Goal: Task Accomplishment & Management: Manage account settings

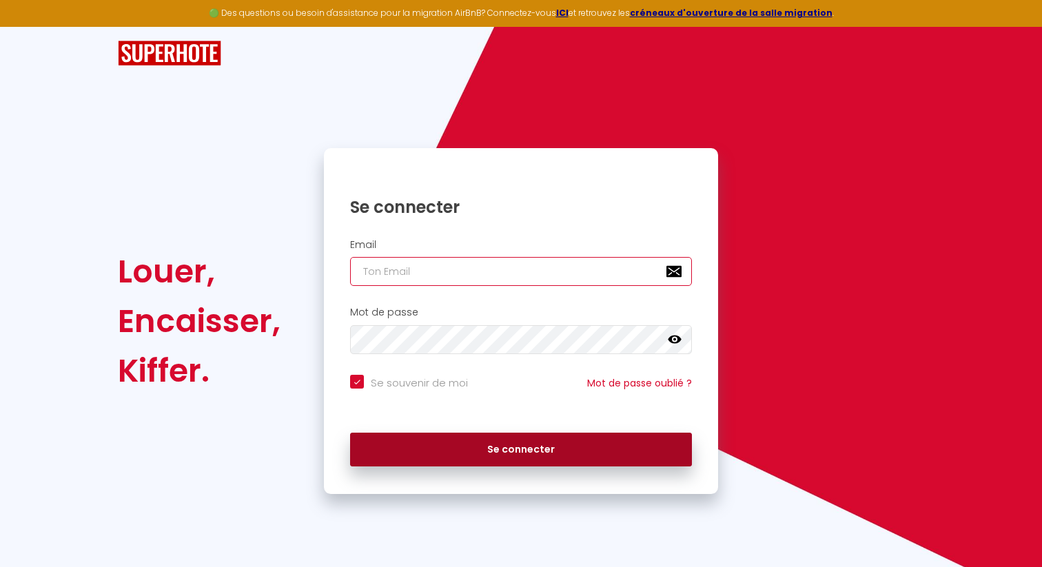
type input "[PERSON_NAME][EMAIL_ADDRESS][DOMAIN_NAME]"
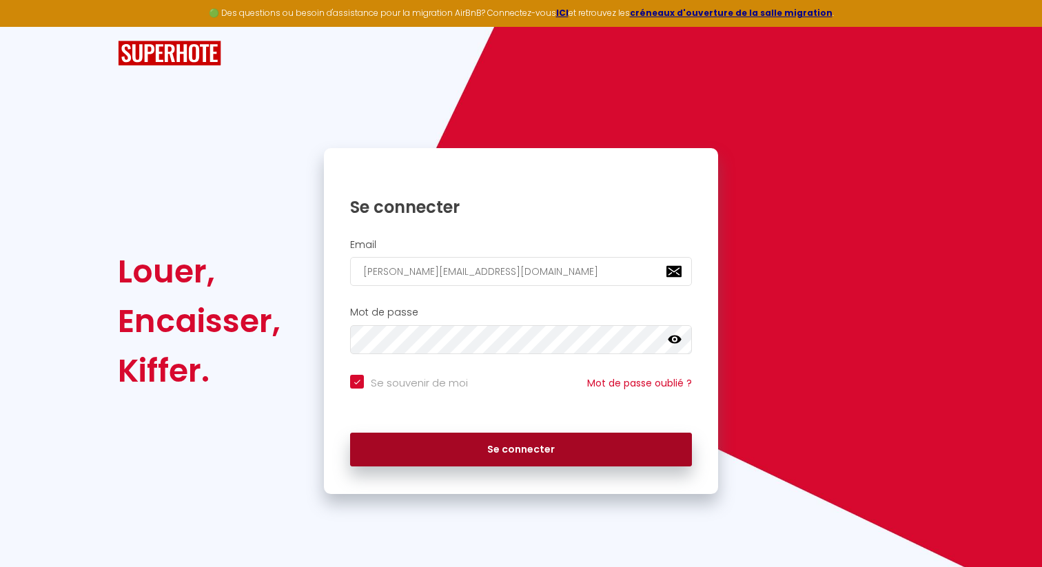
click at [550, 442] on button "Se connecter" at bounding box center [521, 450] width 342 height 34
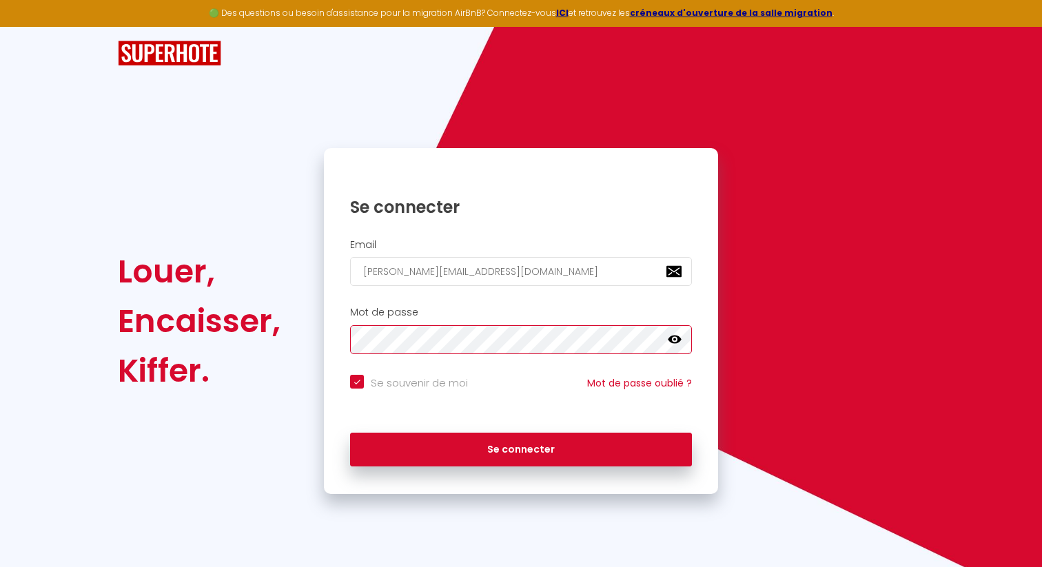
click at [350, 433] on button "Se connecter" at bounding box center [521, 450] width 342 height 34
checkbox input "true"
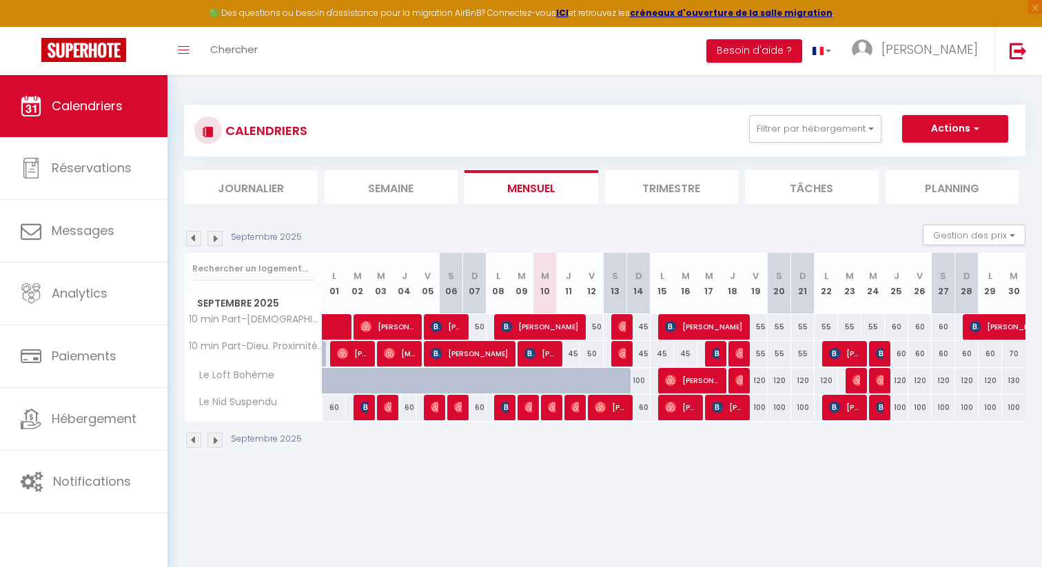
click at [571, 352] on div "45" at bounding box center [568, 354] width 23 height 26
type input "45"
type input "Jeu 11 Septembre 2025"
type input "Ven 12 Septembre 2025"
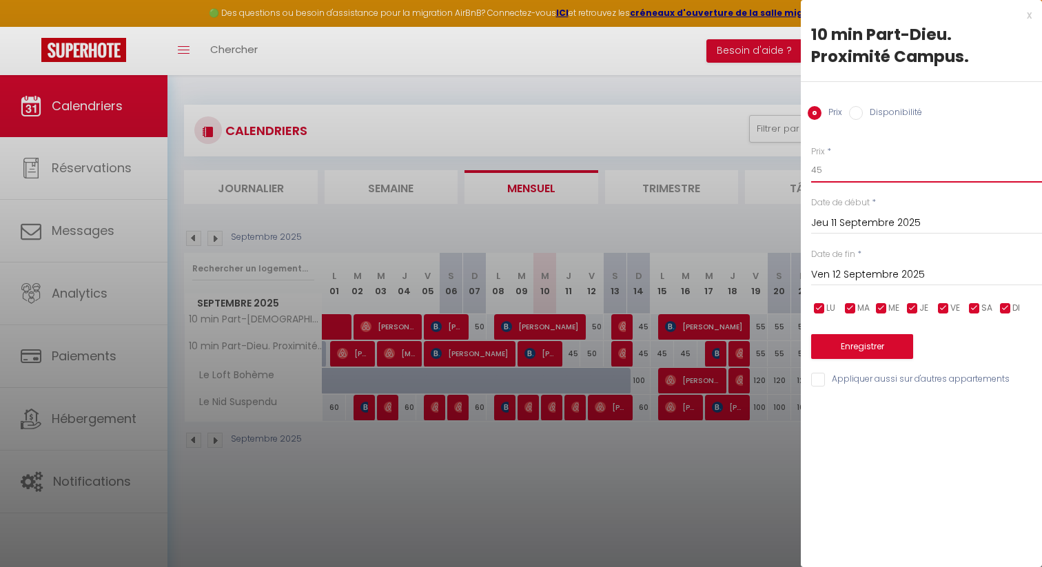
click at [839, 172] on input "45" at bounding box center [926, 170] width 231 height 25
type input "40"
click at [878, 345] on button "Enregistrer" at bounding box center [862, 346] width 102 height 25
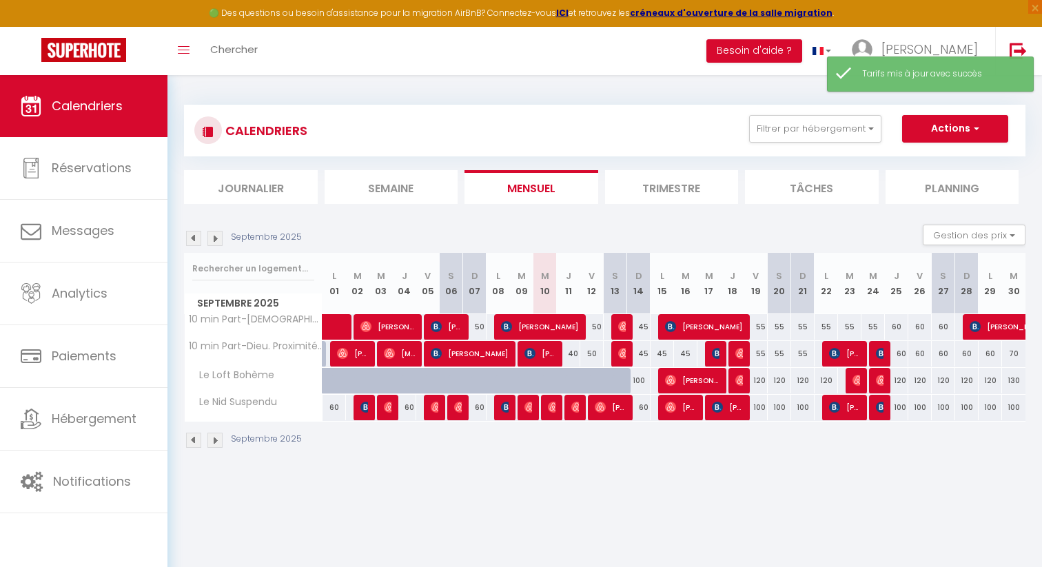
click at [597, 356] on div "50" at bounding box center [591, 354] width 23 height 26
type input "50"
type input "Ven 12 Septembre 2025"
type input "[DATE]"
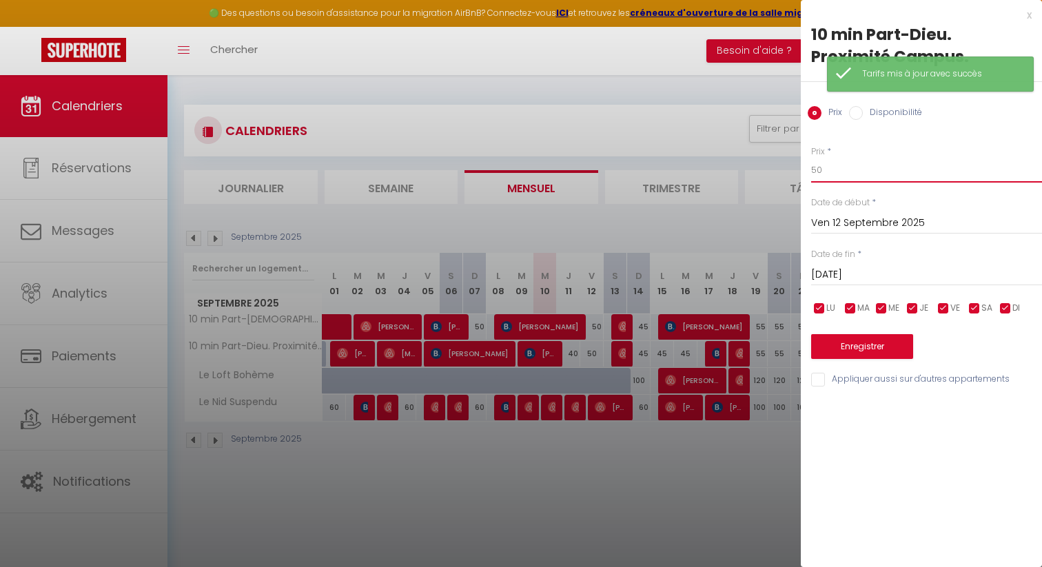
click at [862, 174] on input "50" at bounding box center [926, 170] width 231 height 25
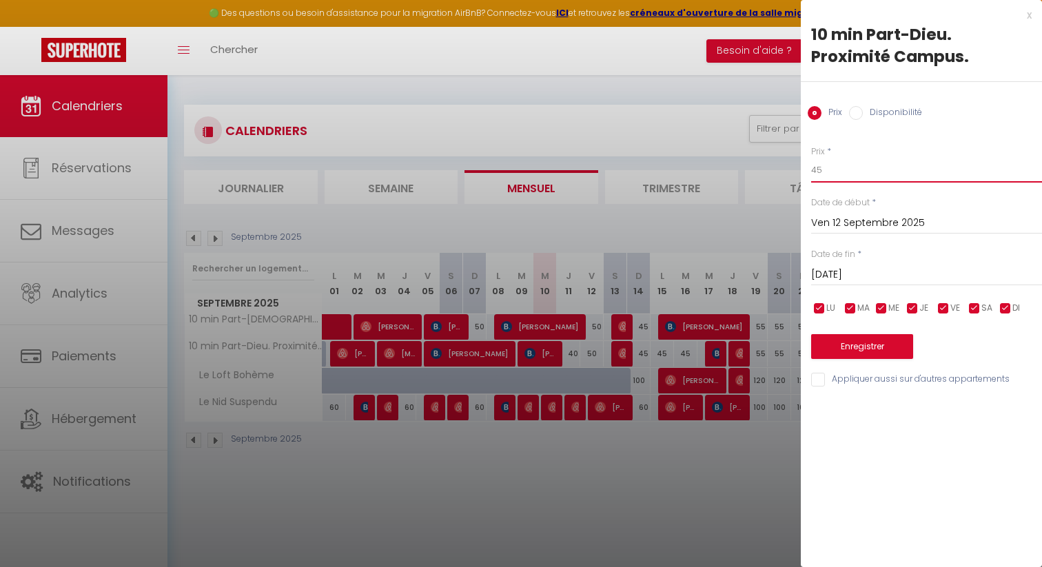
click at [828, 165] on input "45" at bounding box center [926, 170] width 231 height 25
type input "45"
click at [863, 343] on button "Enregistrer" at bounding box center [862, 346] width 102 height 25
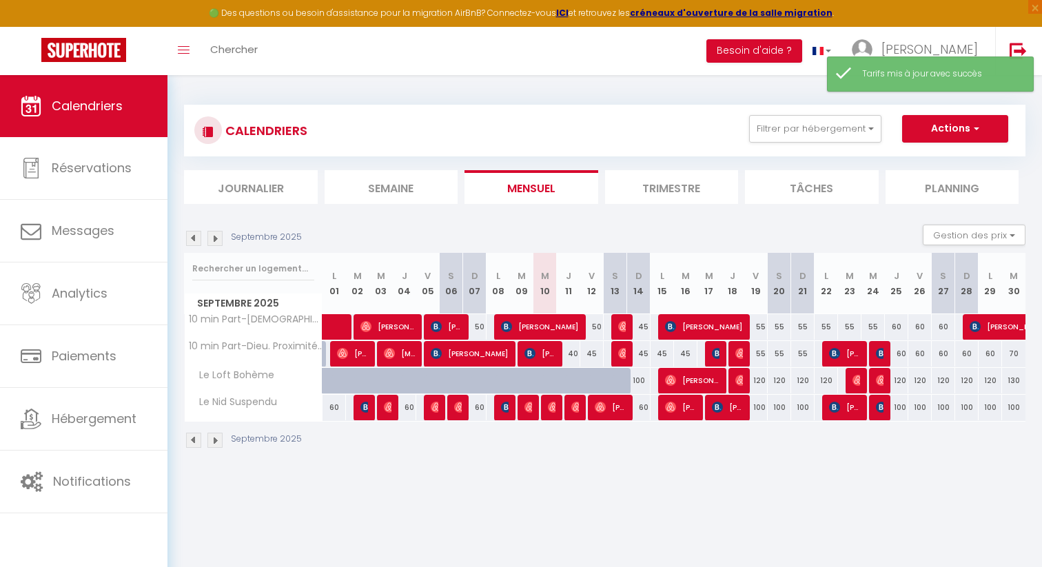
click at [597, 326] on div "50" at bounding box center [591, 327] width 23 height 26
type input "50"
type input "Ven 12 Septembre 2025"
type input "[DATE]"
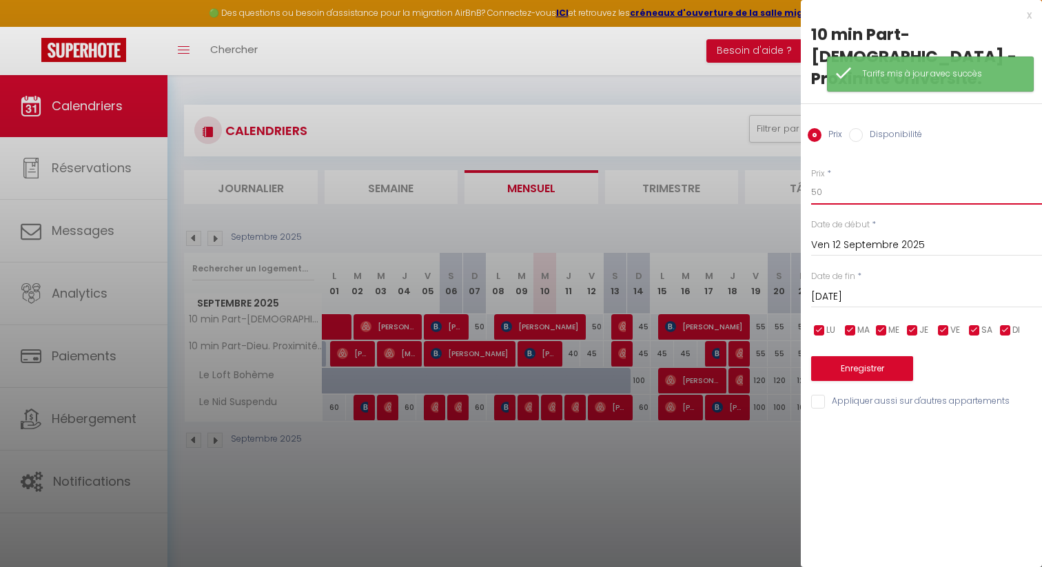
click at [826, 180] on input "50" at bounding box center [926, 192] width 231 height 25
paste input "45"
type input "45"
click at [857, 356] on button "Enregistrer" at bounding box center [862, 368] width 102 height 25
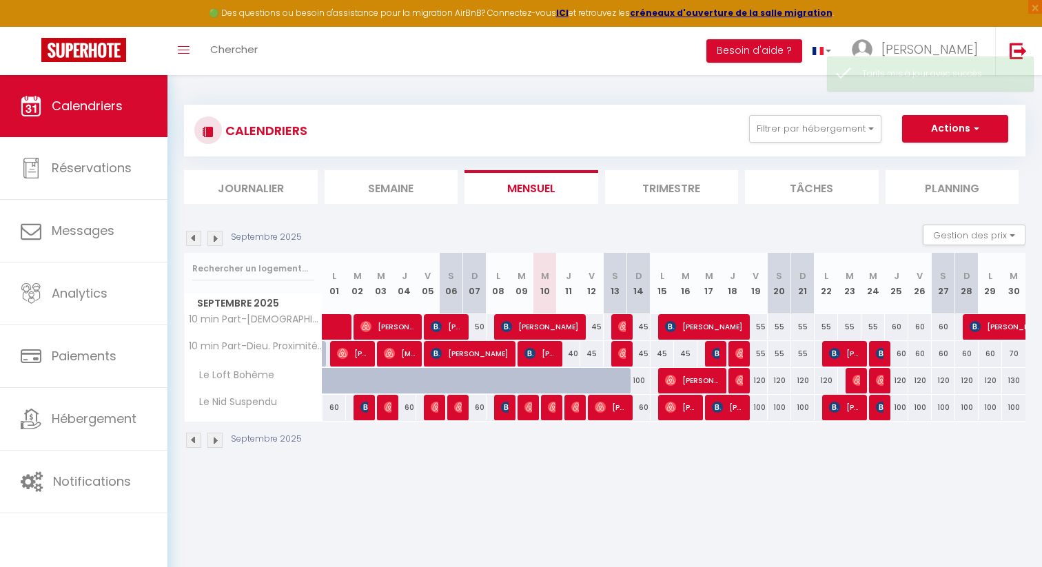
click at [640, 380] on div "100" at bounding box center [638, 381] width 23 height 26
type input "100"
type input "Dim 14 Septembre 2025"
type input "Lun 15 Septembre 2025"
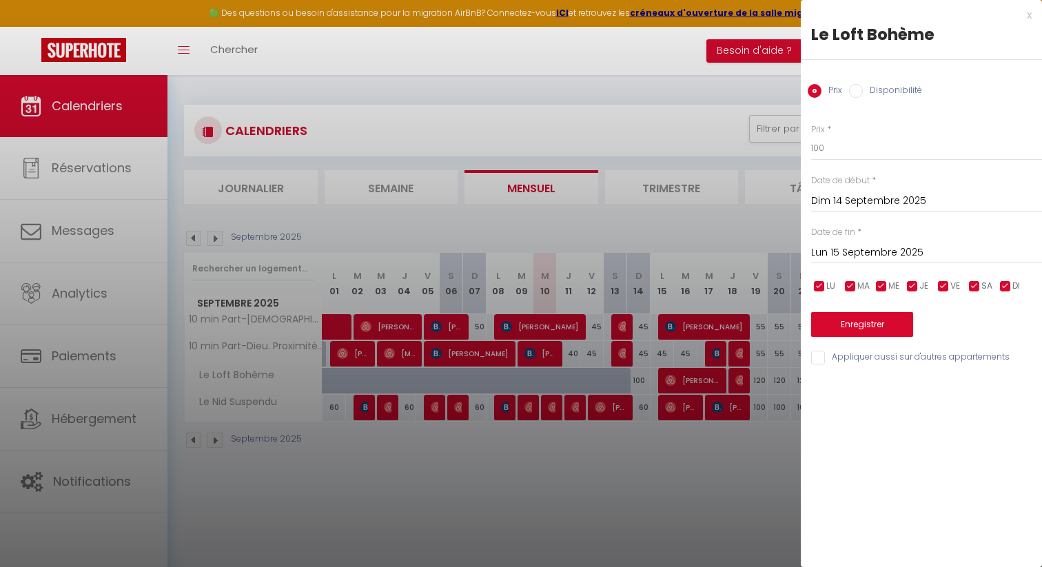
click at [634, 382] on div at bounding box center [521, 283] width 1042 height 567
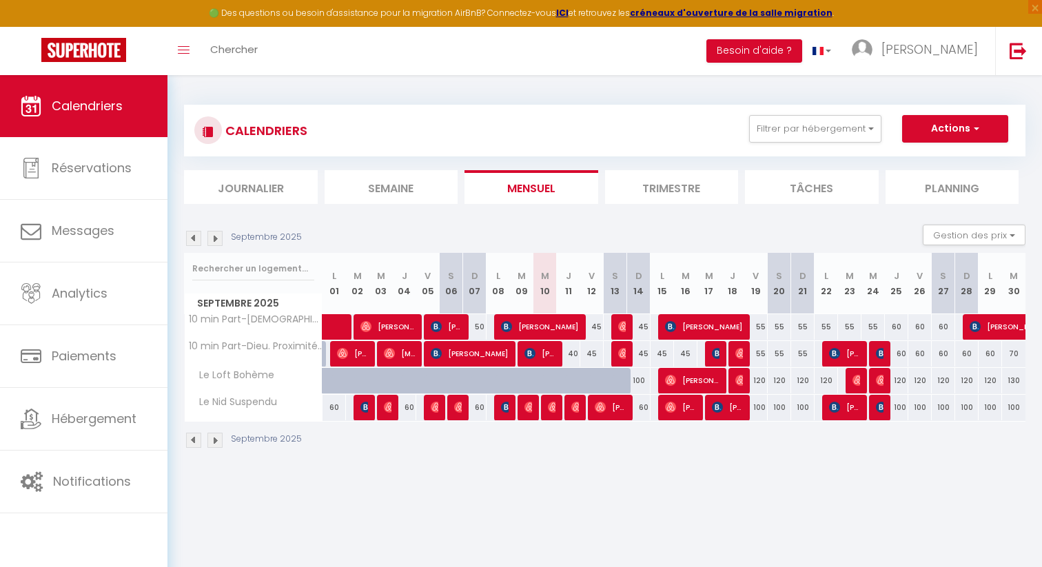
click at [642, 381] on div "100" at bounding box center [638, 381] width 23 height 26
type input "100"
type input "Dim 14 Septembre 2025"
type input "Lun 15 Septembre 2025"
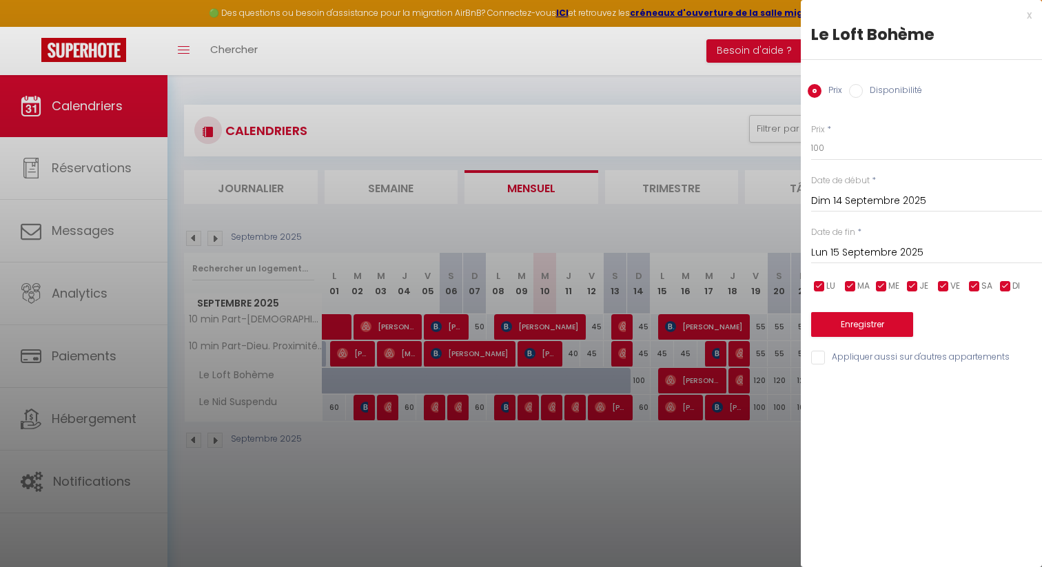
click at [641, 381] on div at bounding box center [521, 283] width 1042 height 567
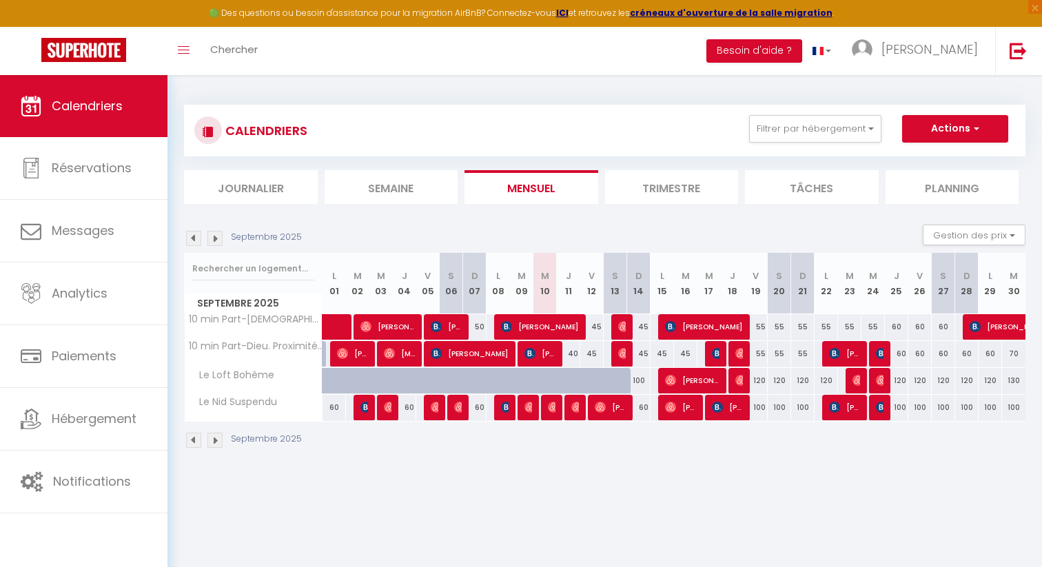
click at [621, 381] on div at bounding box center [623, 389] width 23 height 26
type input "[DATE]"
type input "Dim 14 Septembre 2025"
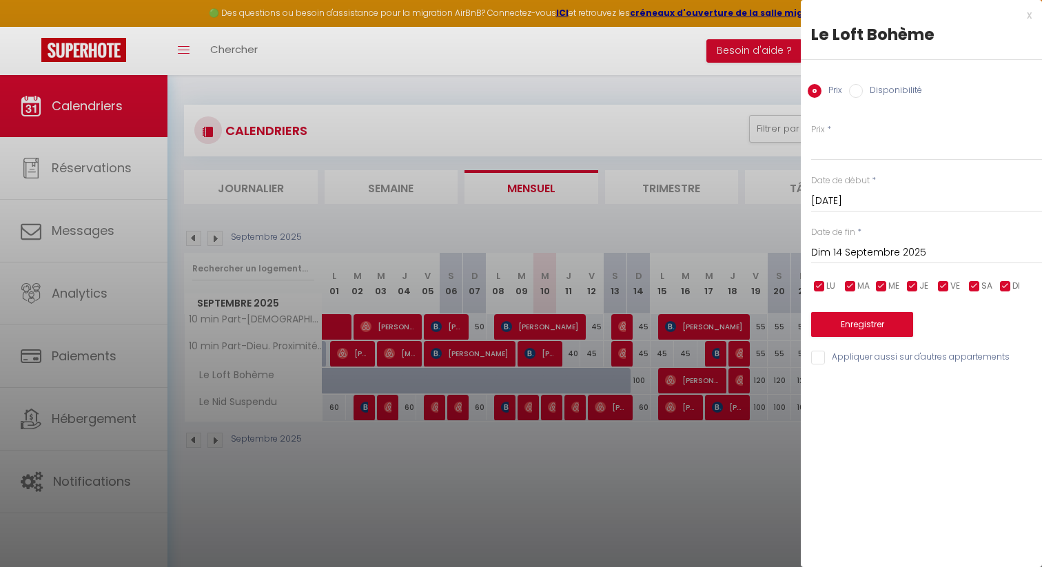
click at [863, 92] on label "Disponibilité" at bounding box center [892, 91] width 59 height 15
click at [863, 92] on input "Disponibilité" at bounding box center [856, 91] width 14 height 14
radio input "true"
radio input "false"
click at [866, 324] on button "Enregistrer" at bounding box center [862, 326] width 102 height 25
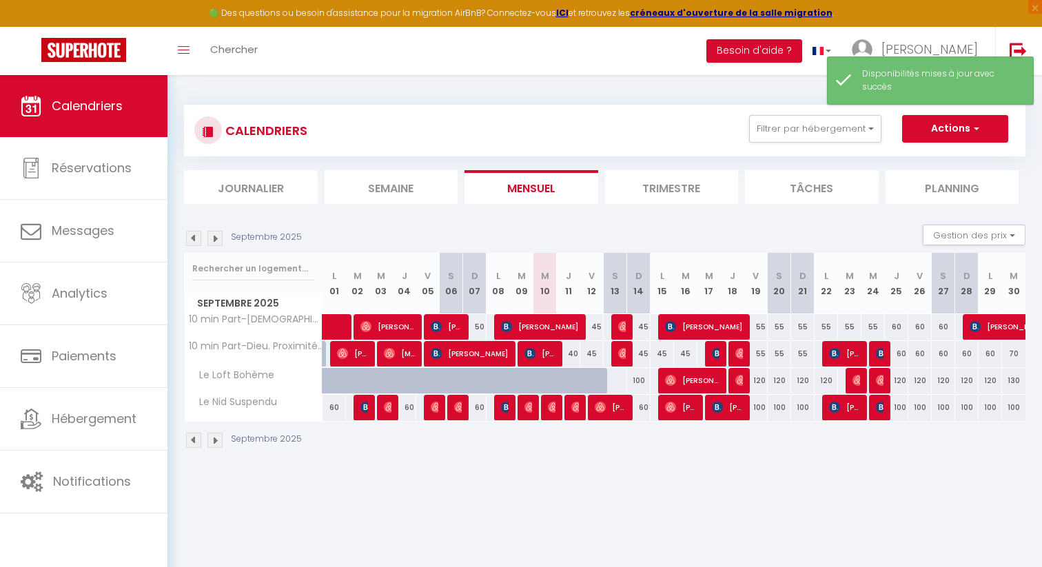
click at [617, 384] on div at bounding box center [615, 381] width 24 height 26
select select "1"
type input "[DATE]"
type input "Dim 14 Septembre 2025"
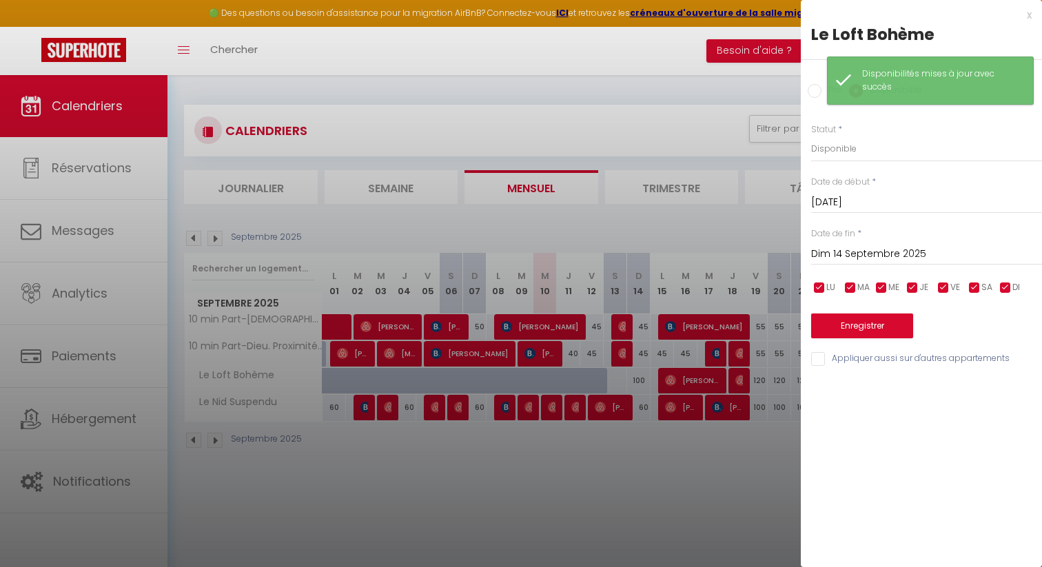
click at [814, 92] on input "Prix" at bounding box center [815, 91] width 14 height 14
radio input "true"
radio input "false"
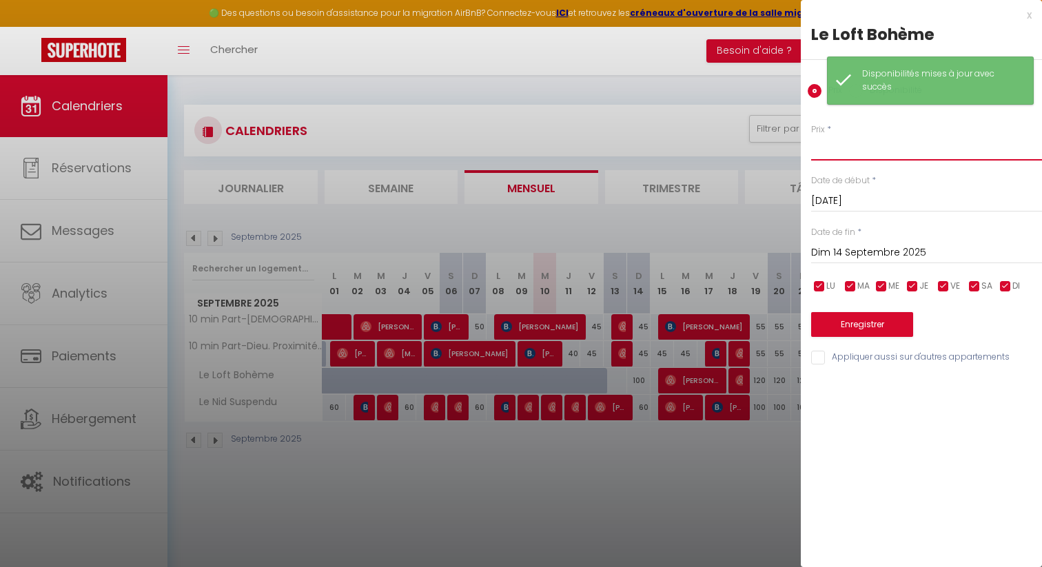
click at [834, 151] on input "Prix" at bounding box center [926, 148] width 231 height 25
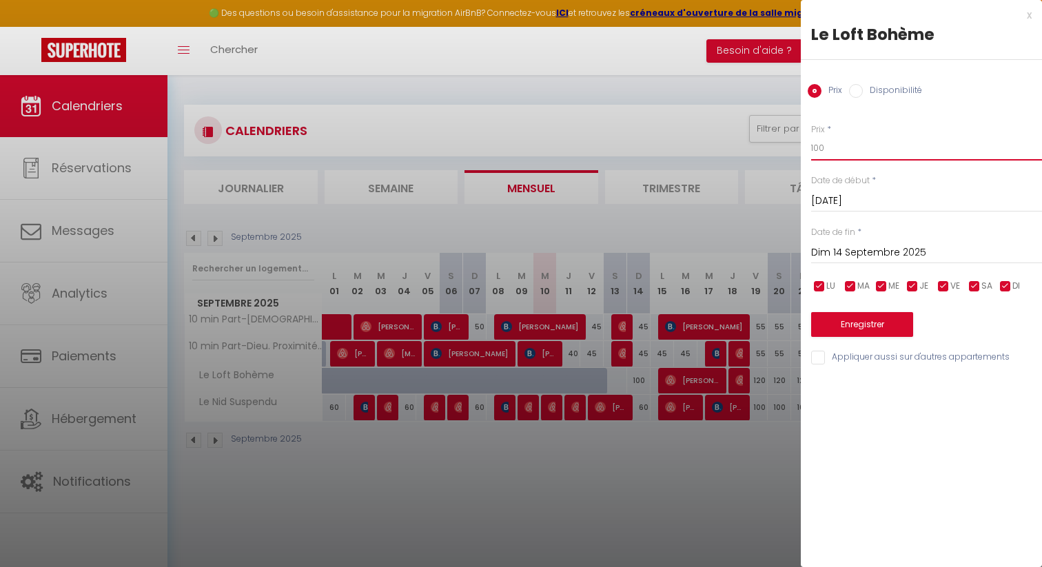
type input "100"
click at [884, 336] on button "Enregistrer" at bounding box center [862, 324] width 102 height 25
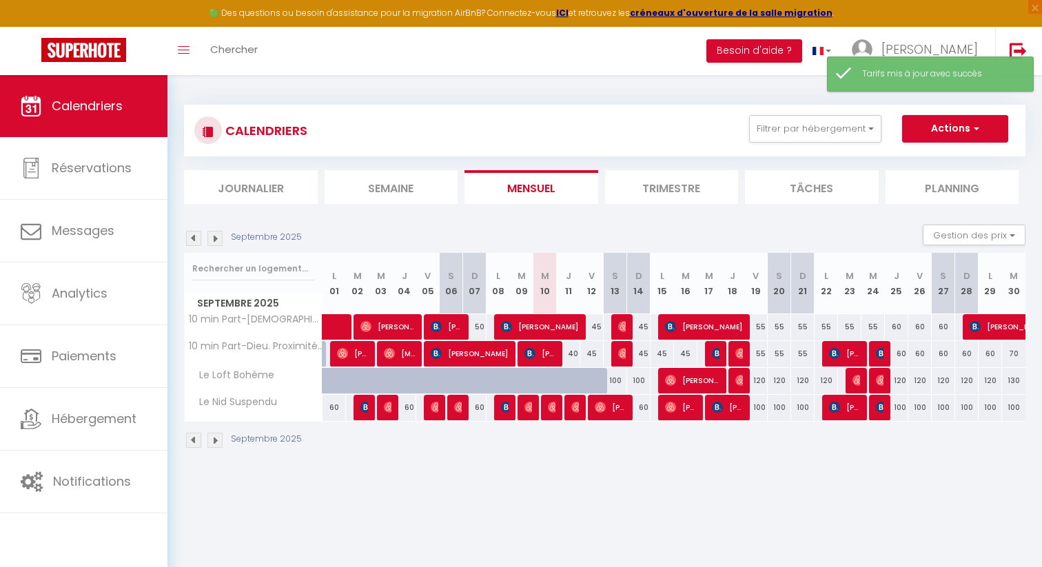
click at [603, 379] on div "100" at bounding box center [615, 381] width 24 height 26
type input "100"
type input "[DATE]"
type input "Dim 14 Septembre 2025"
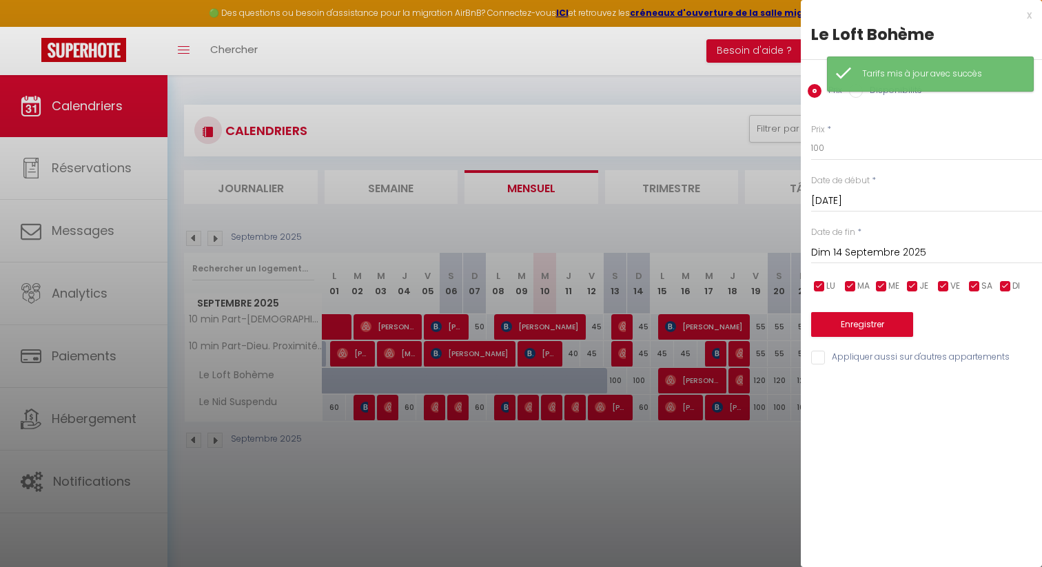
click at [603, 379] on div at bounding box center [521, 283] width 1042 height 567
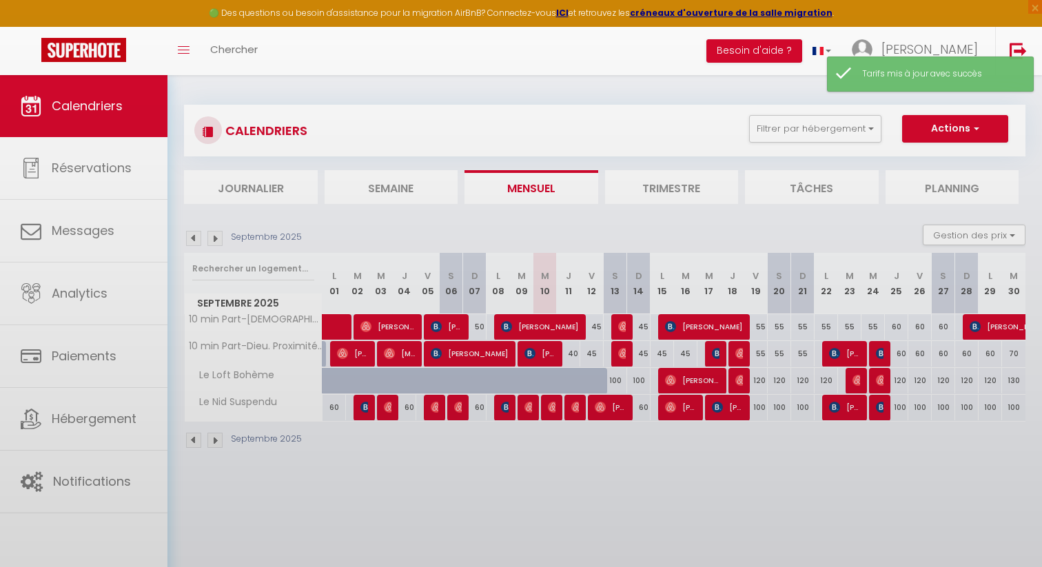
click at [595, 379] on body "🟢 Des questions ou besoin d'assistance pour la migration AirBnB? Connectez-vous…" at bounding box center [521, 358] width 1042 height 567
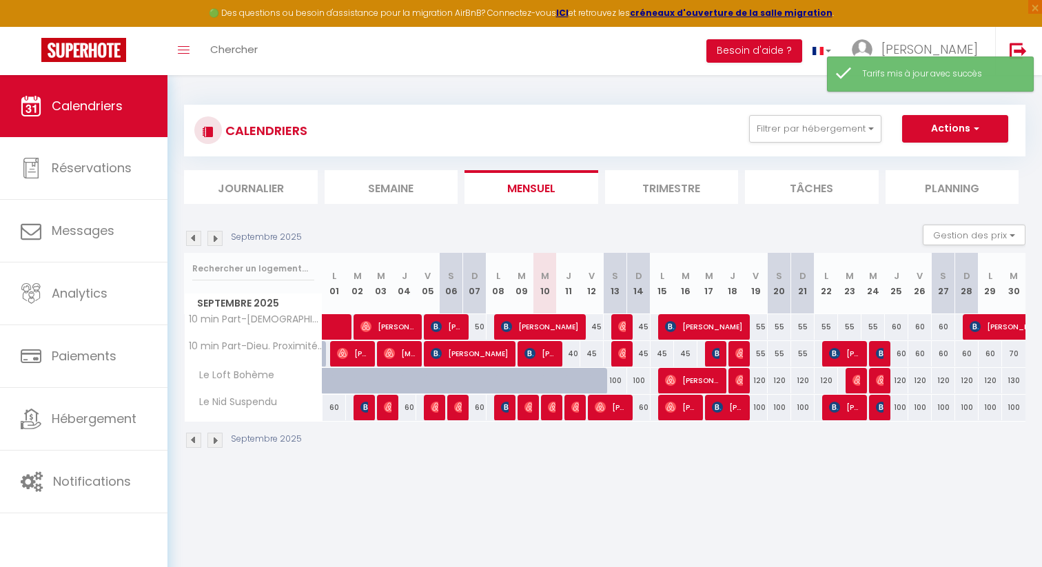
click at [584, 386] on div at bounding box center [591, 381] width 23 height 26
type input "Ven 12 Septembre 2025"
type input "[DATE]"
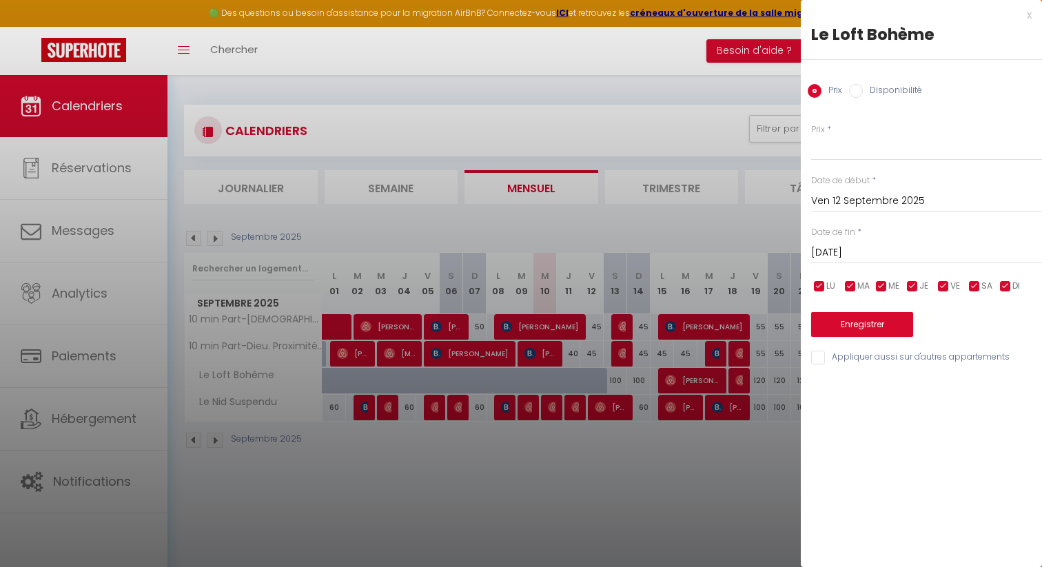
click at [619, 380] on div at bounding box center [521, 283] width 1042 height 567
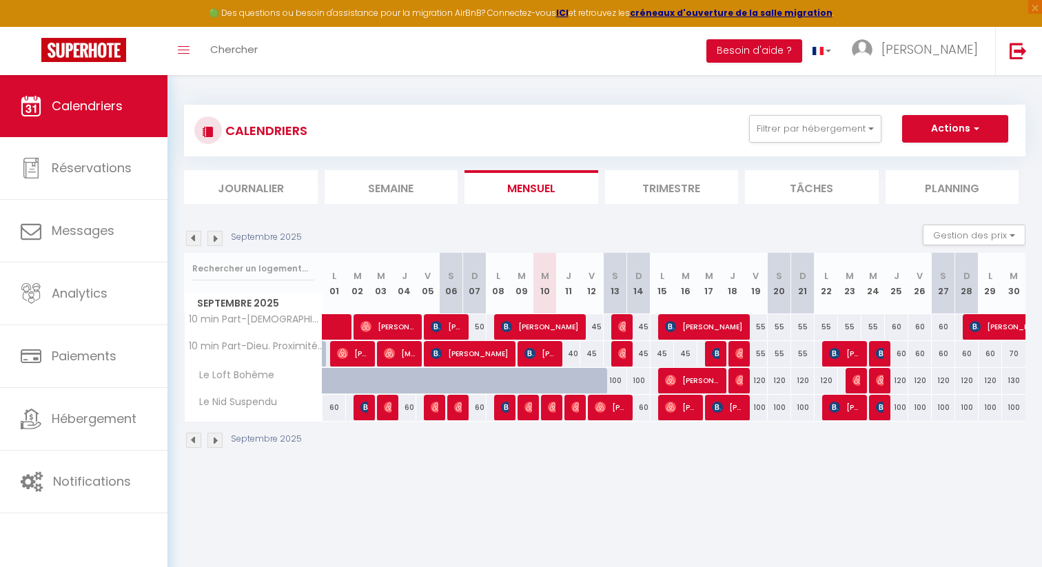
click at [762, 325] on div "55" at bounding box center [755, 327] width 23 height 26
type input "55"
type input "Ven 19 Septembre 2025"
type input "Sam 20 Septembre 2025"
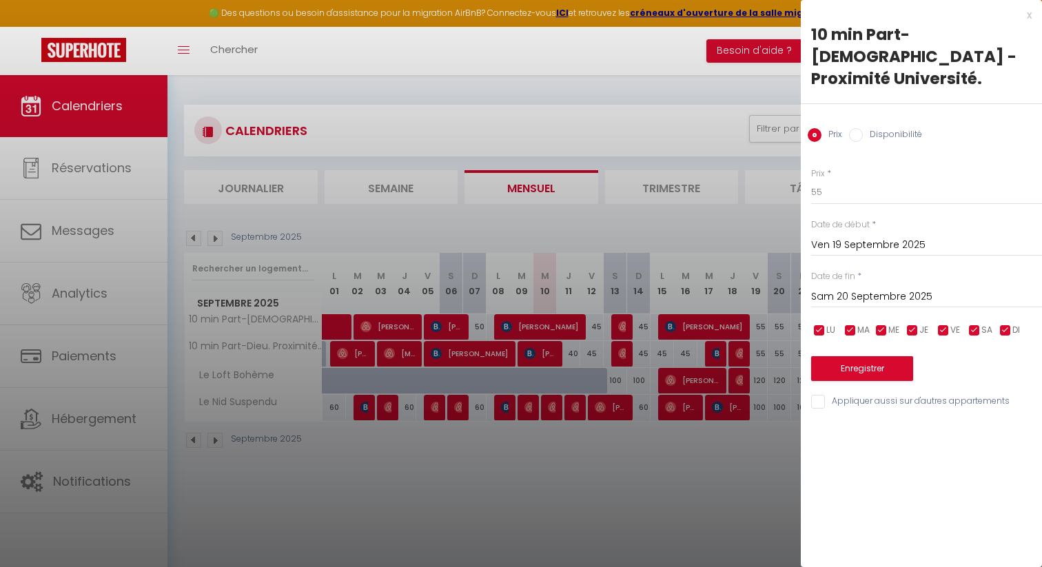
click at [762, 325] on div at bounding box center [521, 283] width 1042 height 567
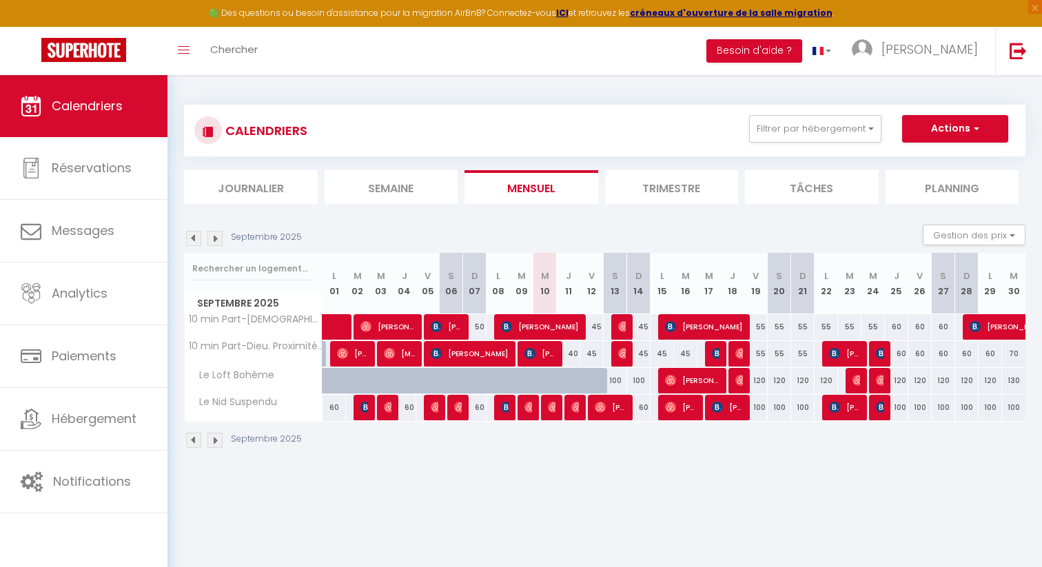
click at [762, 382] on div "120" at bounding box center [755, 381] width 23 height 26
type input "120"
type input "Ven 19 Septembre 2025"
type input "Sam 20 Septembre 2025"
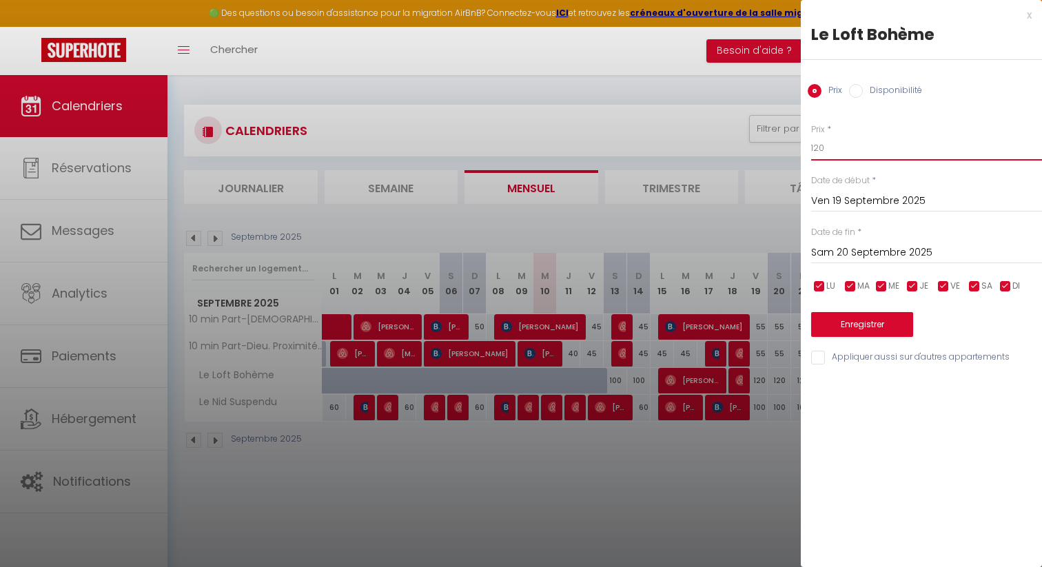
click at [842, 148] on input "120" at bounding box center [926, 148] width 231 height 25
type input "110"
click at [874, 246] on input "Sam 20 Septembre 2025" at bounding box center [926, 253] width 231 height 18
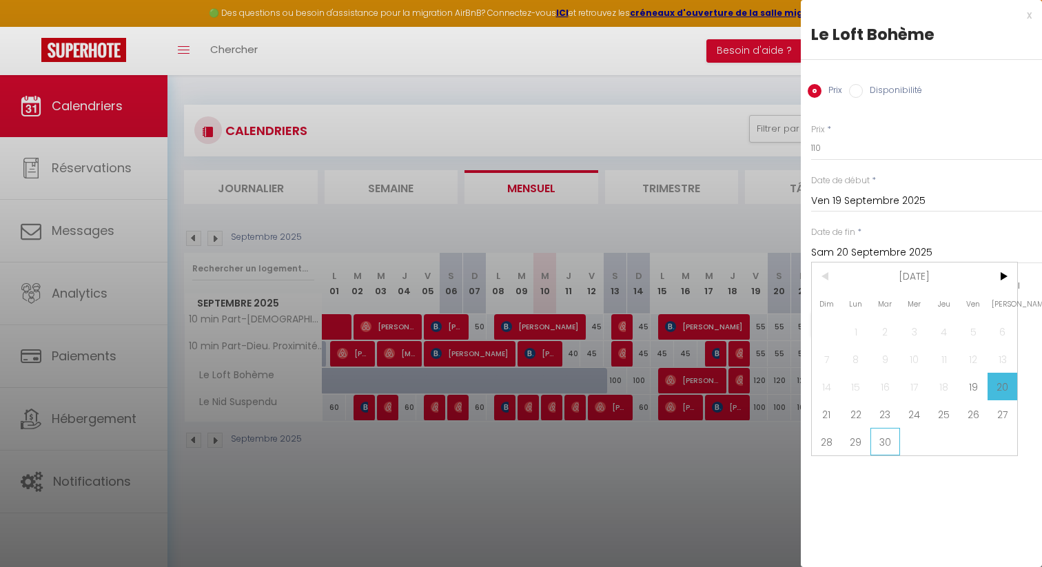
click at [899, 438] on span "30" at bounding box center [885, 442] width 30 height 28
type input "[DATE]"
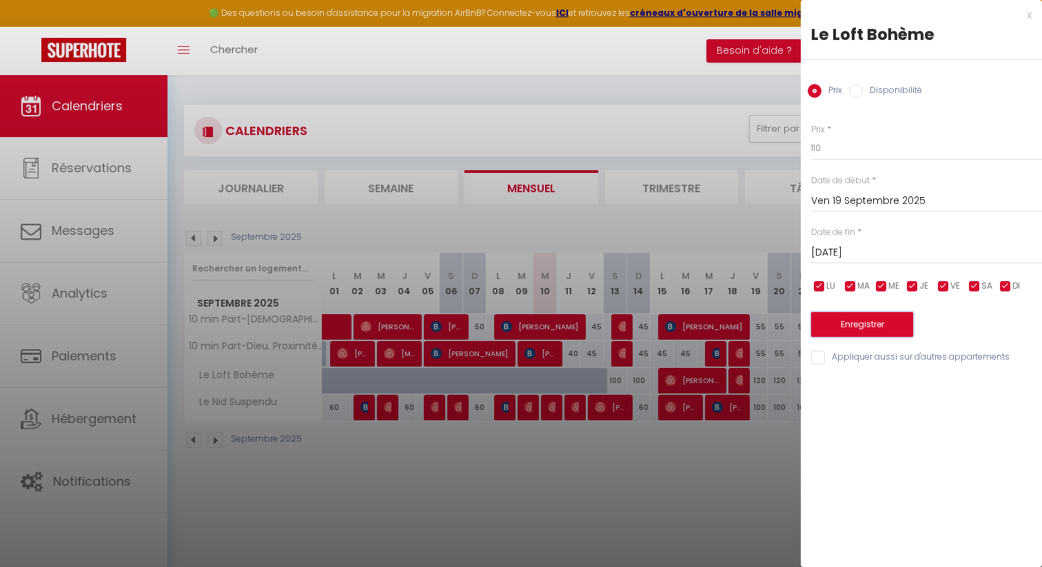
click at [889, 336] on button "Enregistrer" at bounding box center [862, 324] width 102 height 25
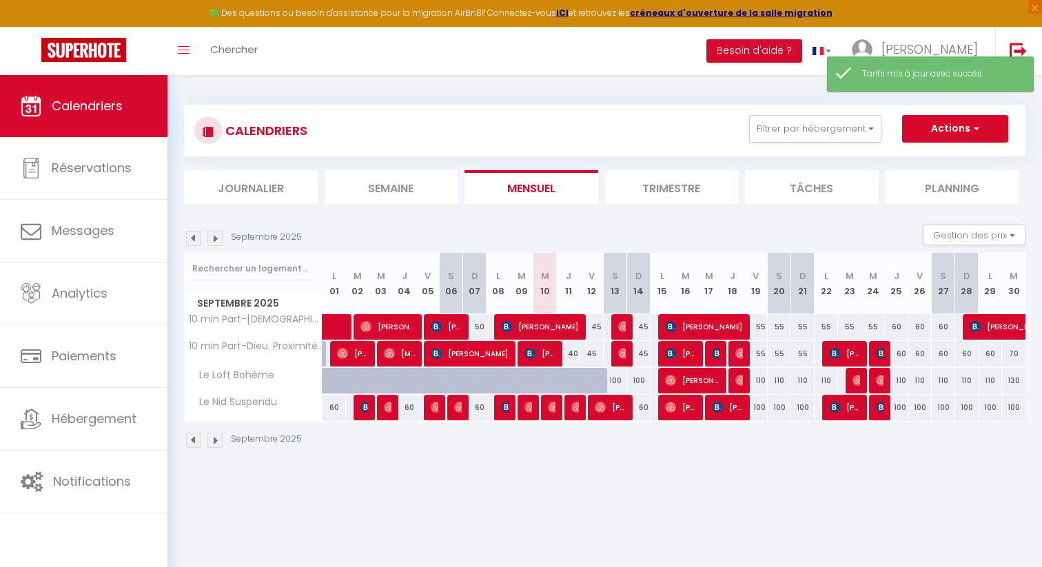
click at [777, 327] on div "55" at bounding box center [779, 327] width 23 height 26
type input "55"
type input "Sam 20 Septembre 2025"
type input "Dim 21 Septembre 2025"
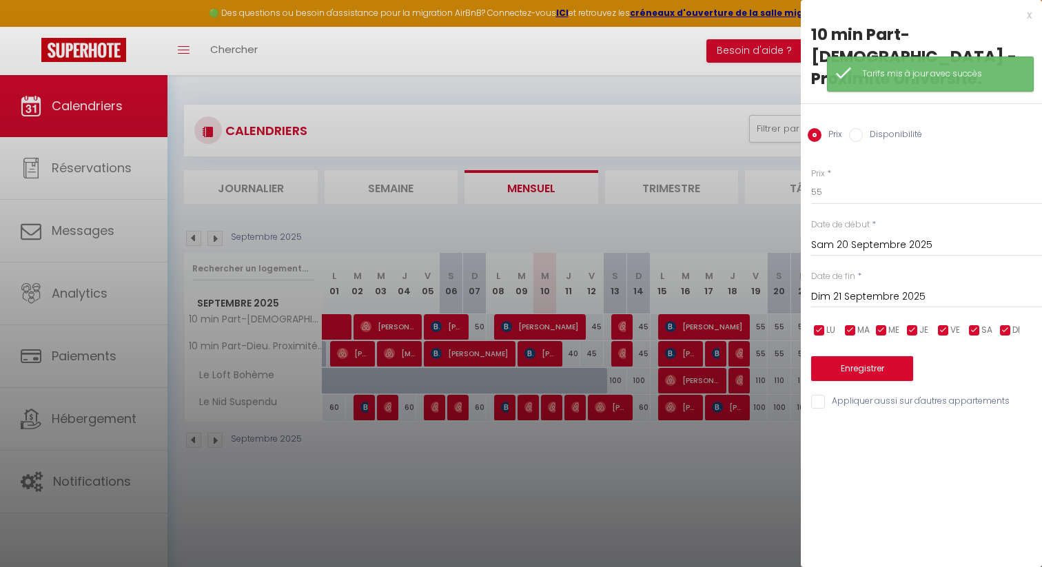
click at [757, 329] on div at bounding box center [521, 283] width 1042 height 567
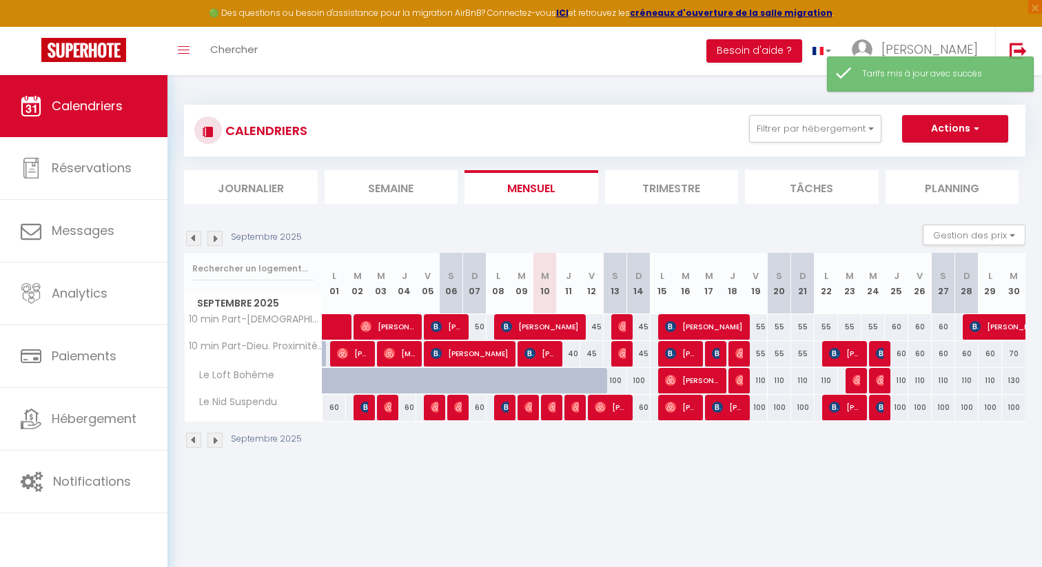
click at [802, 327] on div "55" at bounding box center [802, 327] width 23 height 26
type input "55"
type input "Dim 21 Septembre 2025"
type input "Lun 22 Septembre 2025"
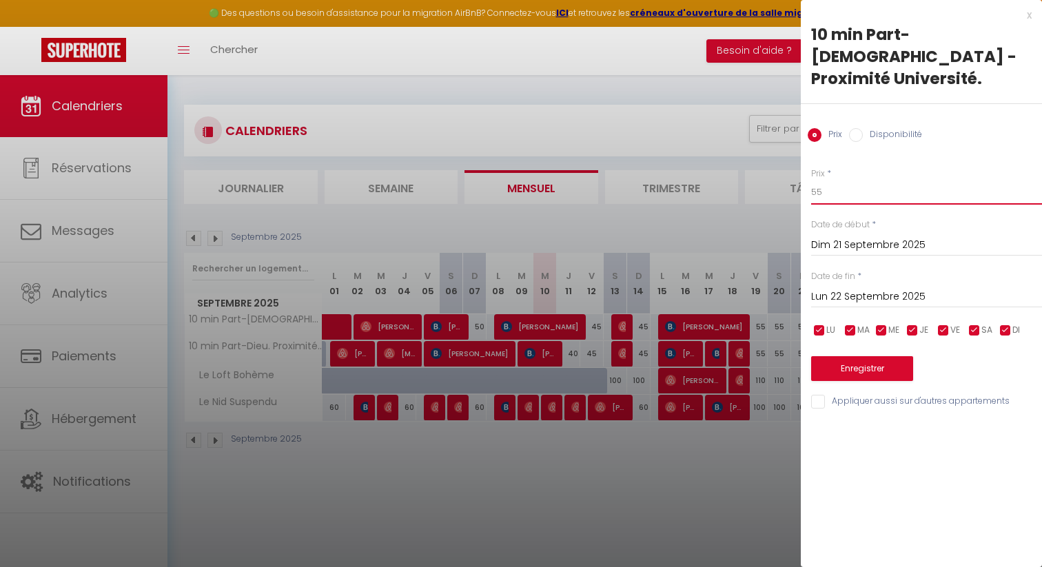
click at [825, 180] on input "55" at bounding box center [926, 192] width 231 height 25
type input "50"
click at [861, 288] on input "Lun 22 Septembre 2025" at bounding box center [926, 297] width 231 height 18
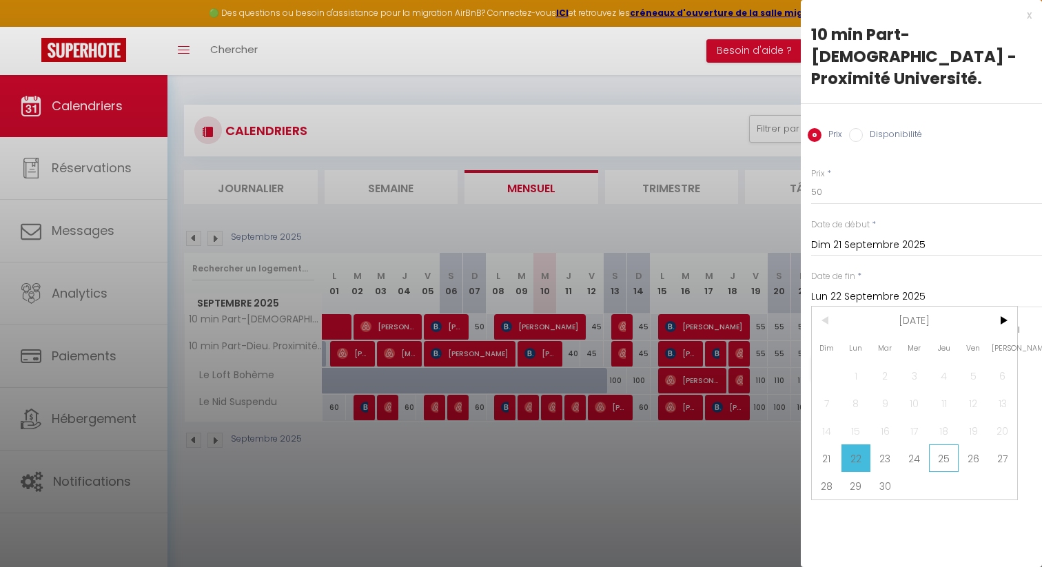
click at [952, 445] on span "25" at bounding box center [944, 459] width 30 height 28
type input "Jeu 25 Septembre 2025"
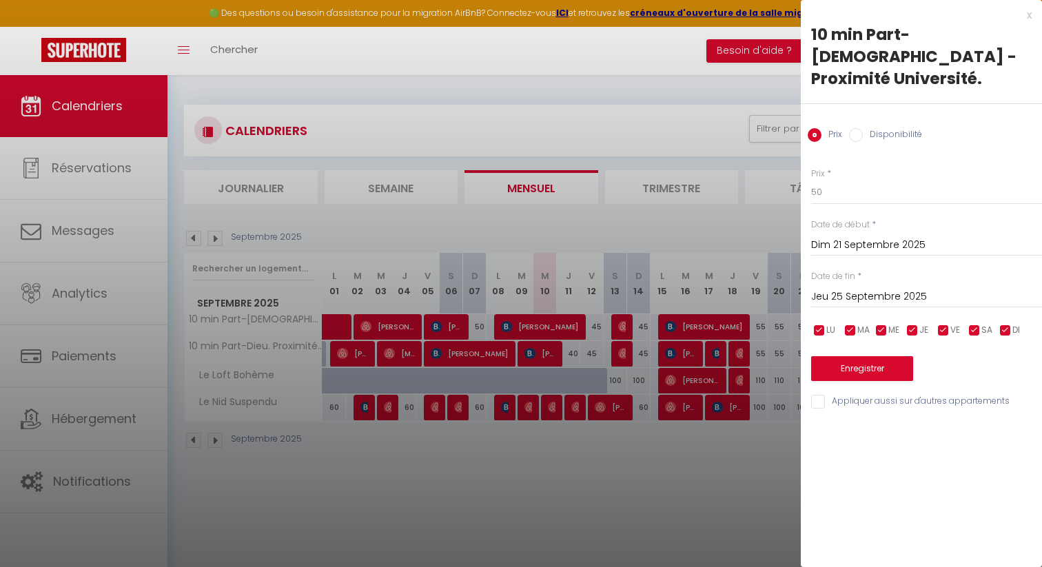
drag, startPoint x: 952, startPoint y: 433, endPoint x: 920, endPoint y: 365, distance: 75.5
click at [948, 420] on div "x 10 min Part-[DEMOGRAPHIC_DATA] - Proximité Université. Prix Disponibilité Pri…" at bounding box center [921, 283] width 241 height 567
click at [890, 395] on input "Appliquer aussi sur d'autres appartements" at bounding box center [926, 402] width 231 height 14
checkbox input "true"
click at [890, 356] on button "Enregistrer" at bounding box center [862, 368] width 102 height 25
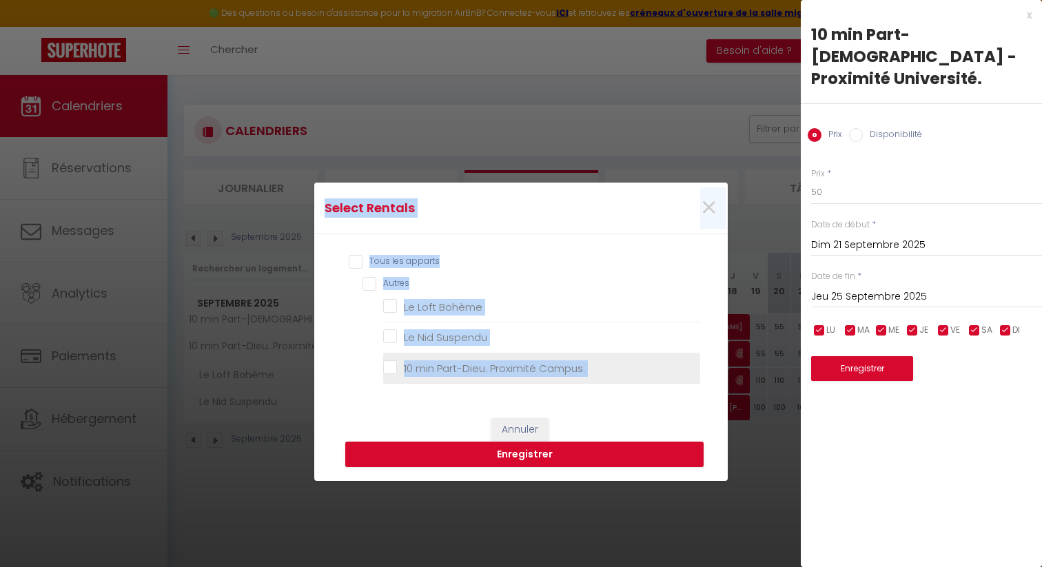
click at [505, 367] on Campus\ "10 min Part-Dieu. Proximité Campus." at bounding box center [541, 369] width 317 height 14
checkbox Campus\ "true"
checkbox Bohème "false"
checkbox Suspendu "false"
click at [571, 460] on button "Enregistrer" at bounding box center [524, 455] width 358 height 26
